Goal: Task Accomplishment & Management: Use online tool/utility

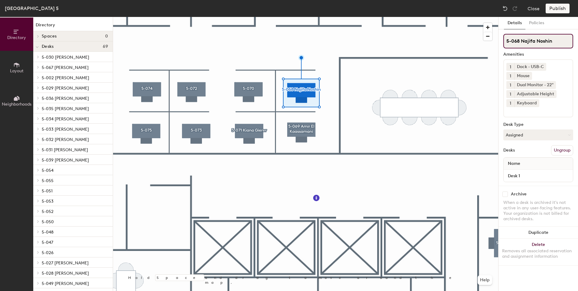
click at [557, 45] on input "5-068 Najifa Noshin" at bounding box center [539, 41] width 70 height 15
type input "5-068"
click at [552, 135] on button "Assigned" at bounding box center [539, 134] width 70 height 11
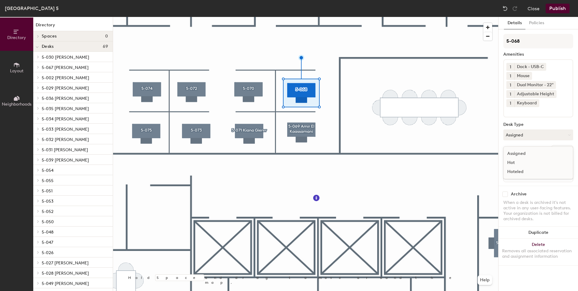
click at [514, 171] on div "Hoteled" at bounding box center [534, 171] width 60 height 9
click at [557, 5] on button "Publish" at bounding box center [558, 9] width 24 height 10
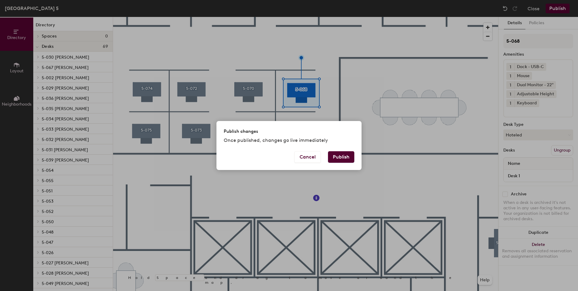
click at [346, 157] on button "Publish" at bounding box center [341, 156] width 26 height 11
